Goal: Information Seeking & Learning: Understand process/instructions

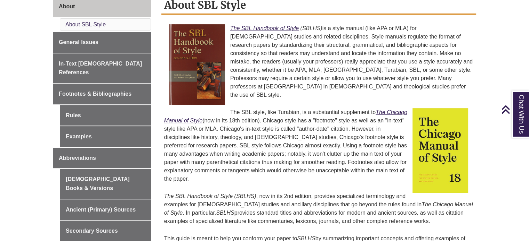
scroll to position [243, 0]
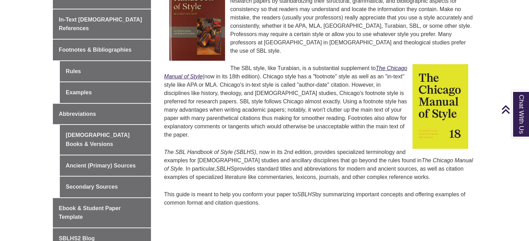
click at [355, 68] on p "The SBL style, like Turabian, is a substantial supplement to The Chicago Manual…" at bounding box center [318, 102] width 309 height 81
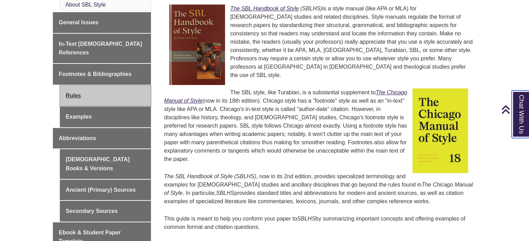
scroll to position [208, 0]
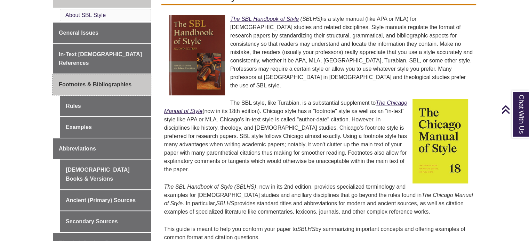
click at [93, 82] on span "Footnotes & Bibliographies" at bounding box center [95, 85] width 73 height 6
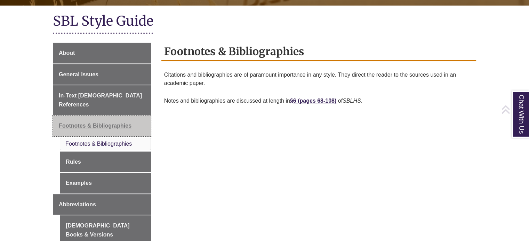
scroll to position [174, 0]
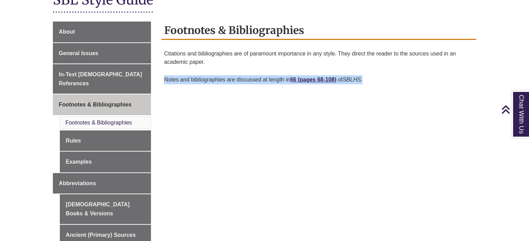
drag, startPoint x: 165, startPoint y: 80, endPoint x: 370, endPoint y: 79, distance: 205.7
click at [370, 79] on p "Notes and bibliographies are discussed at length in §6 ( pages 68-108) of SBLHS." at bounding box center [318, 80] width 309 height 15
click at [362, 86] on p "Notes and bibliographies are discussed at length in §6 ( pages 68-108) of SBLHS." at bounding box center [318, 80] width 309 height 15
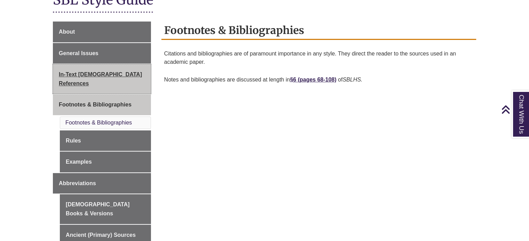
click at [108, 75] on span "In-Text [DEMOGRAPHIC_DATA] References" at bounding box center [100, 79] width 83 height 15
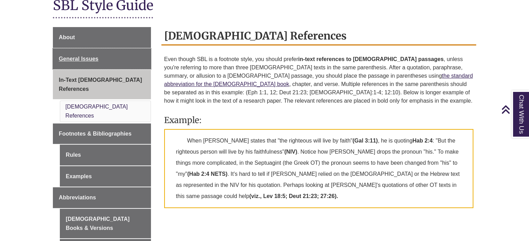
scroll to position [208, 0]
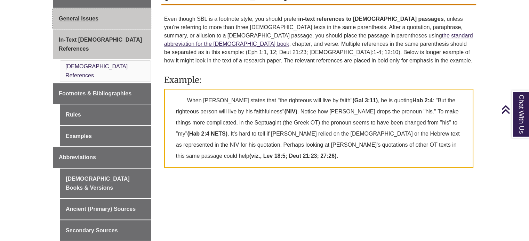
click at [81, 18] on span "General Issues" at bounding box center [79, 19] width 40 height 6
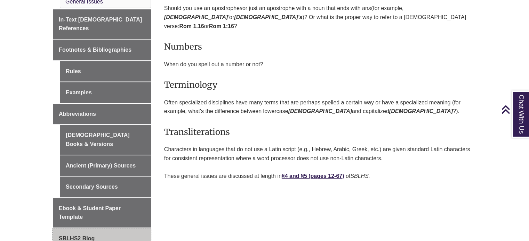
scroll to position [278, 0]
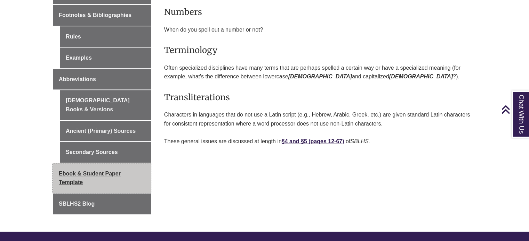
click at [97, 171] on span "Ebook & Student Paper Template" at bounding box center [90, 178] width 62 height 15
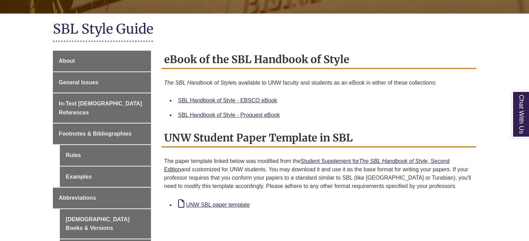
scroll to position [243, 0]
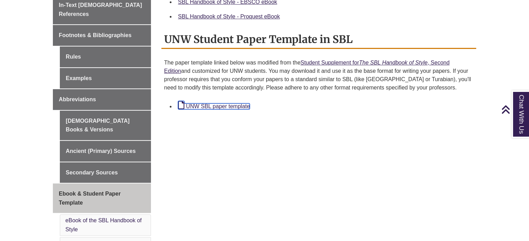
click at [235, 105] on link "UNW SBL paper template" at bounding box center [214, 107] width 72 height 6
